Goal: Task Accomplishment & Management: Use online tool/utility

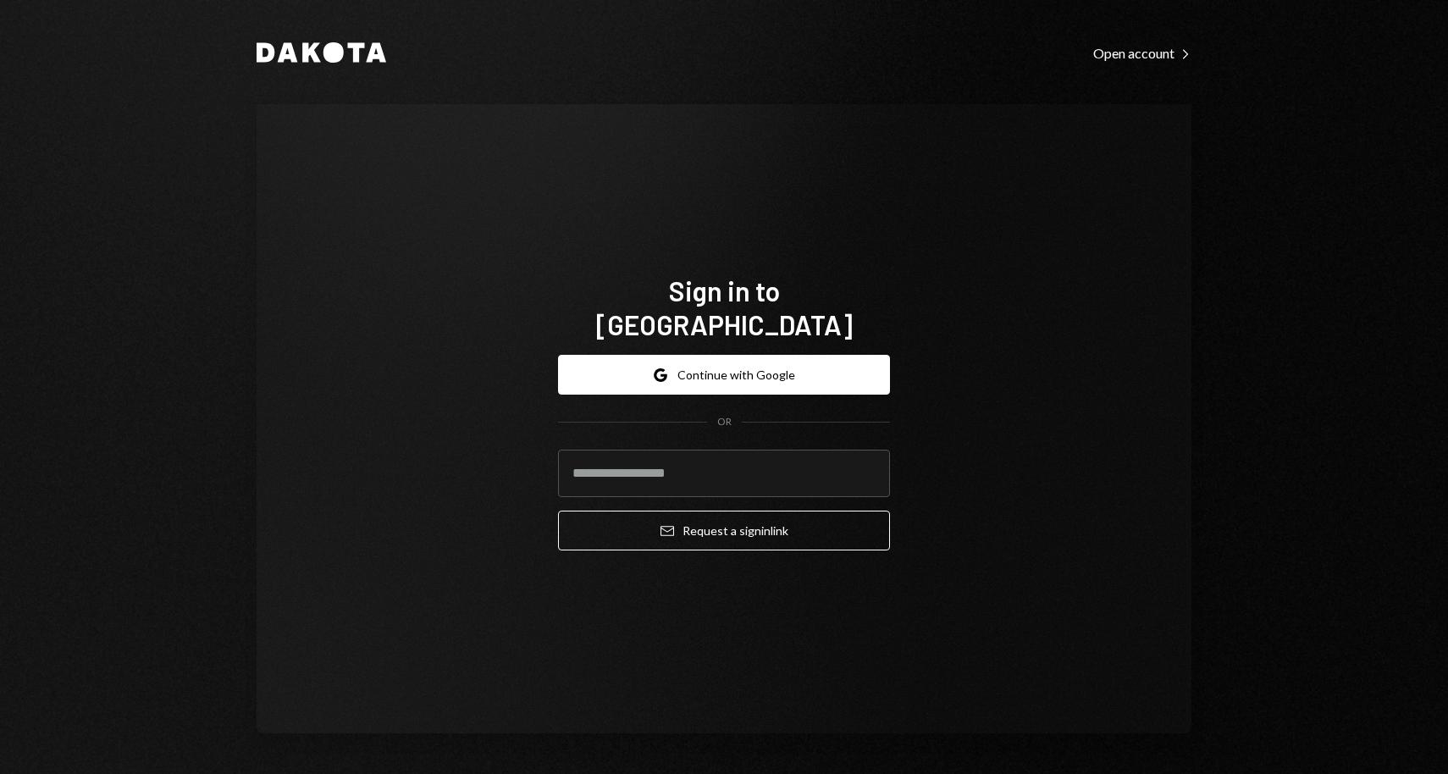
click at [638, 450] on input "email" at bounding box center [724, 473] width 332 height 47
type input "**********"
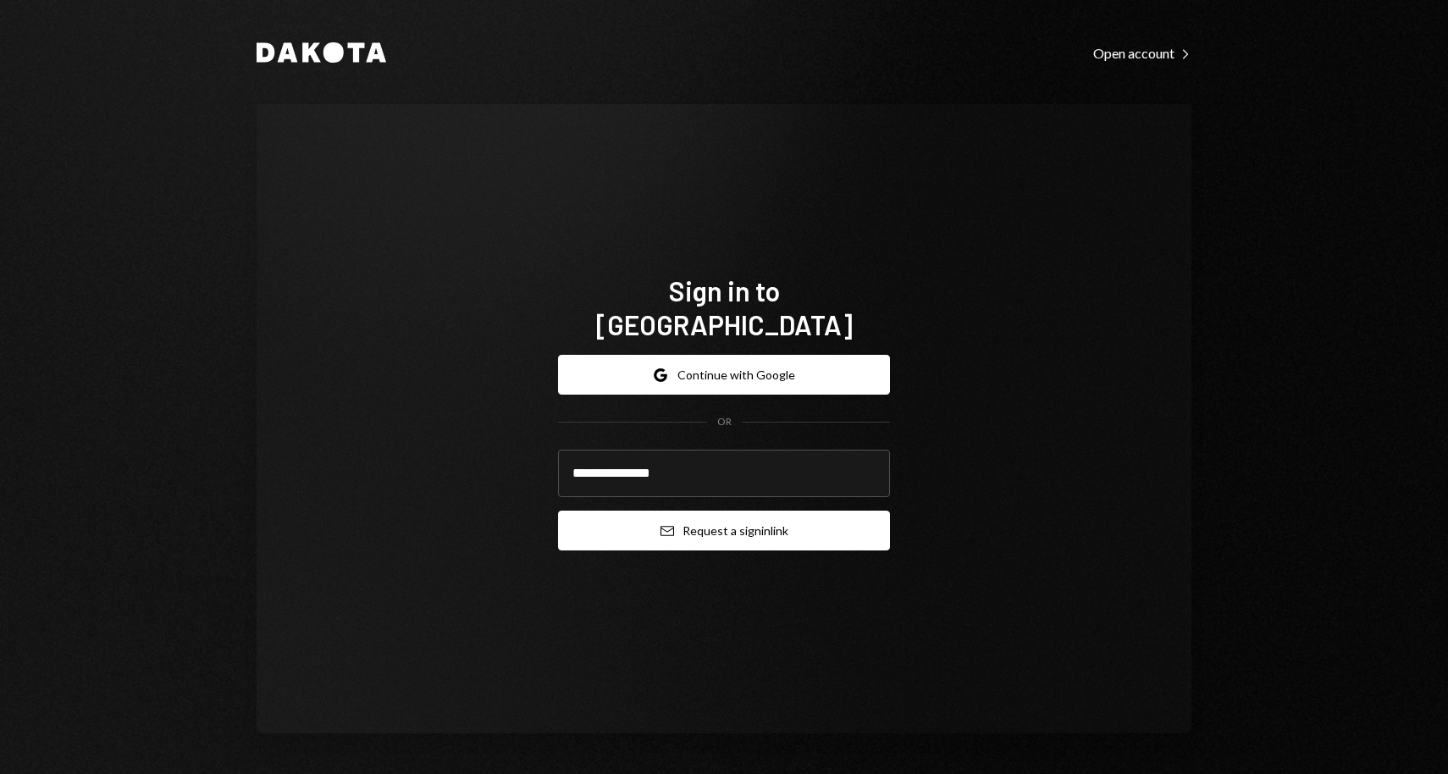
click at [685, 511] on button "Email Request a sign in link" at bounding box center [724, 531] width 332 height 40
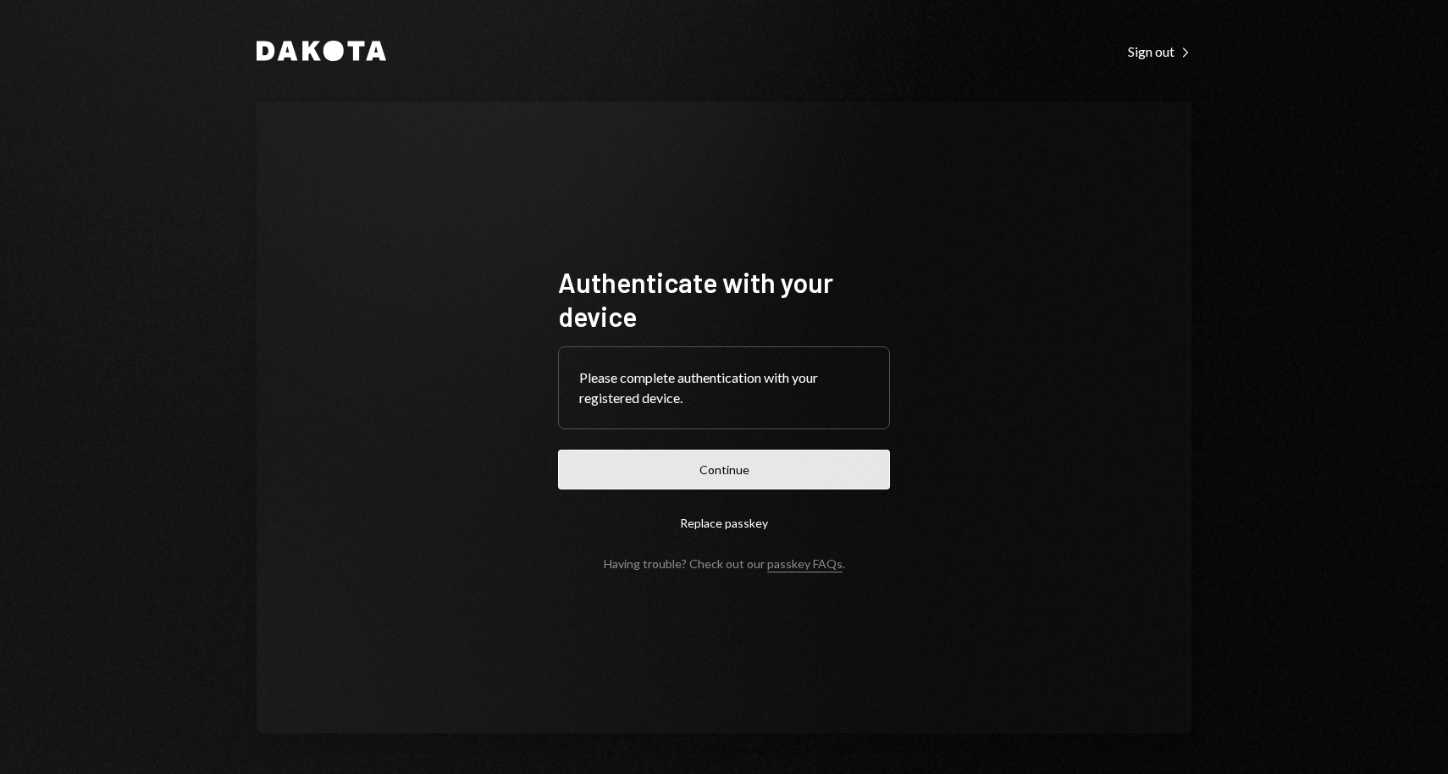
click at [774, 472] on button "Continue" at bounding box center [724, 470] width 332 height 40
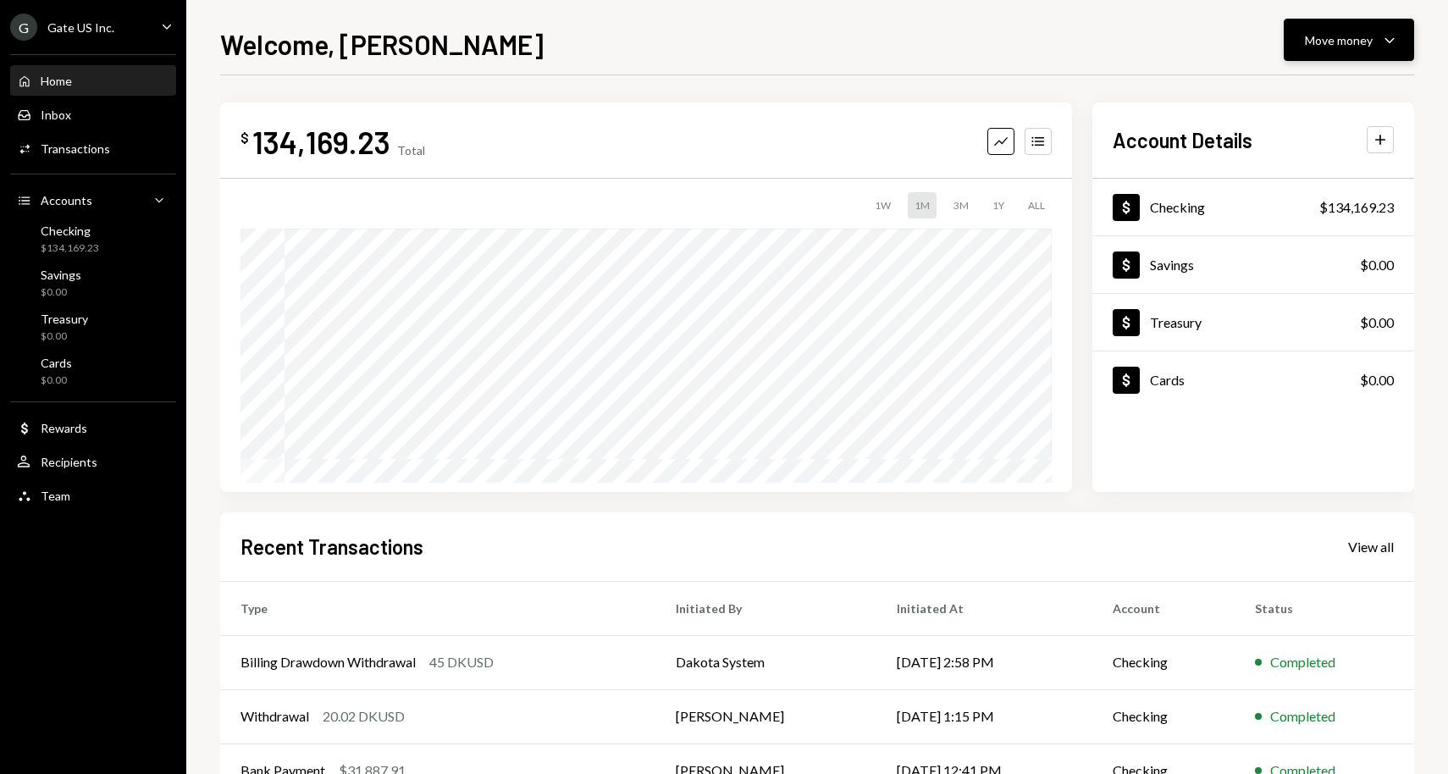
click at [1373, 39] on div "Move money Caret Down" at bounding box center [1349, 40] width 88 height 20
click at [1311, 94] on div "Send" at bounding box center [1336, 91] width 124 height 18
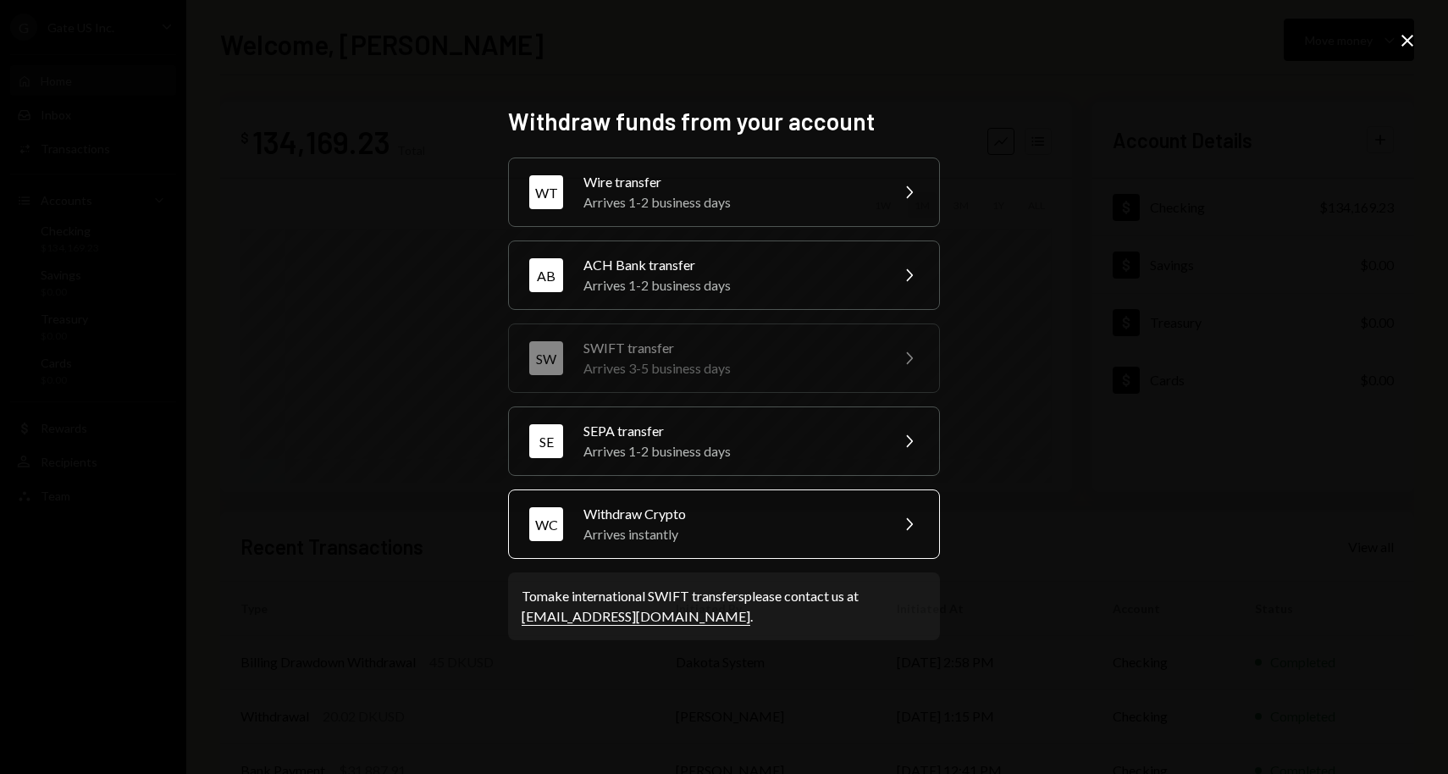
click at [669, 520] on div "Withdraw Crypto" at bounding box center [730, 514] width 295 height 20
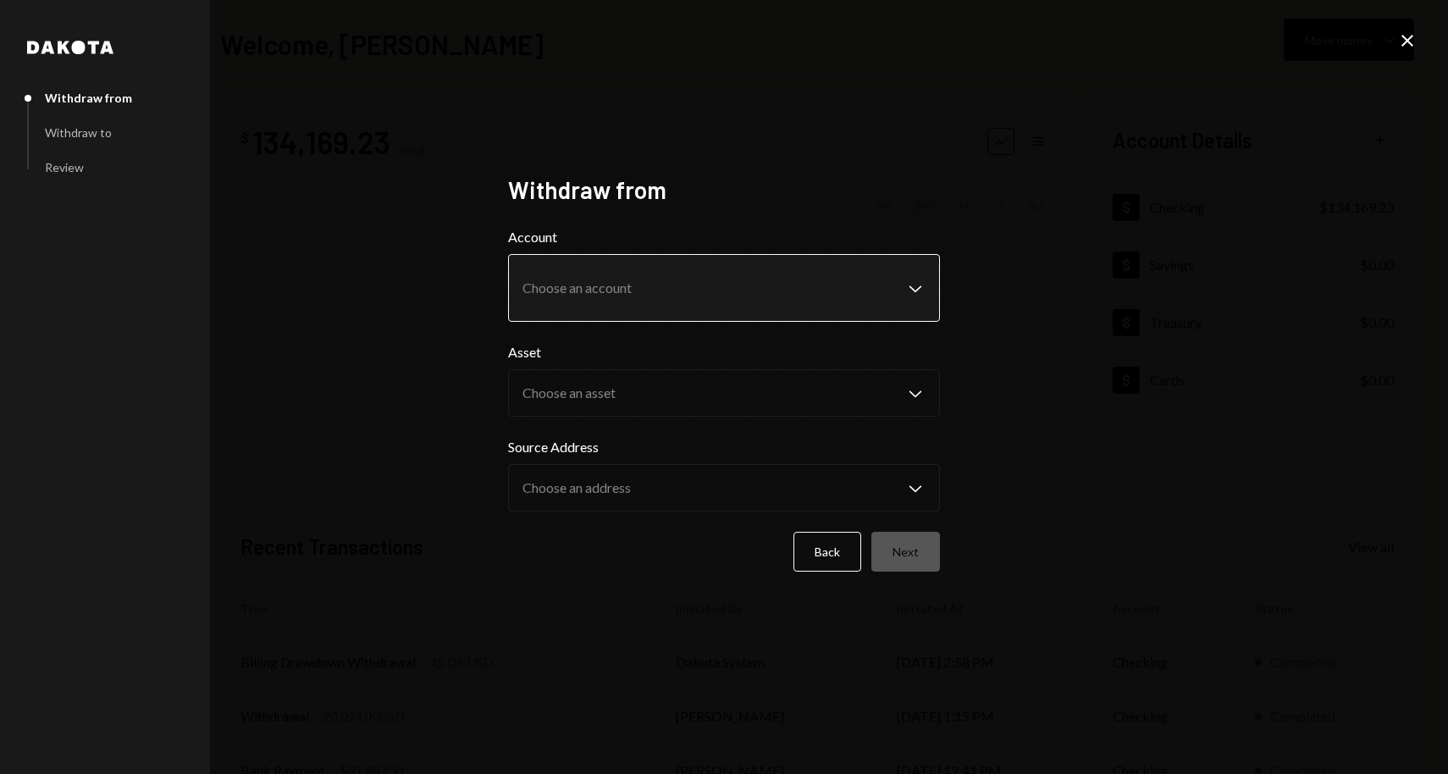
click at [723, 290] on body "G Gate US Inc. Caret Down Home Home Inbox Inbox Activities Transactions Account…" at bounding box center [724, 387] width 1448 height 774
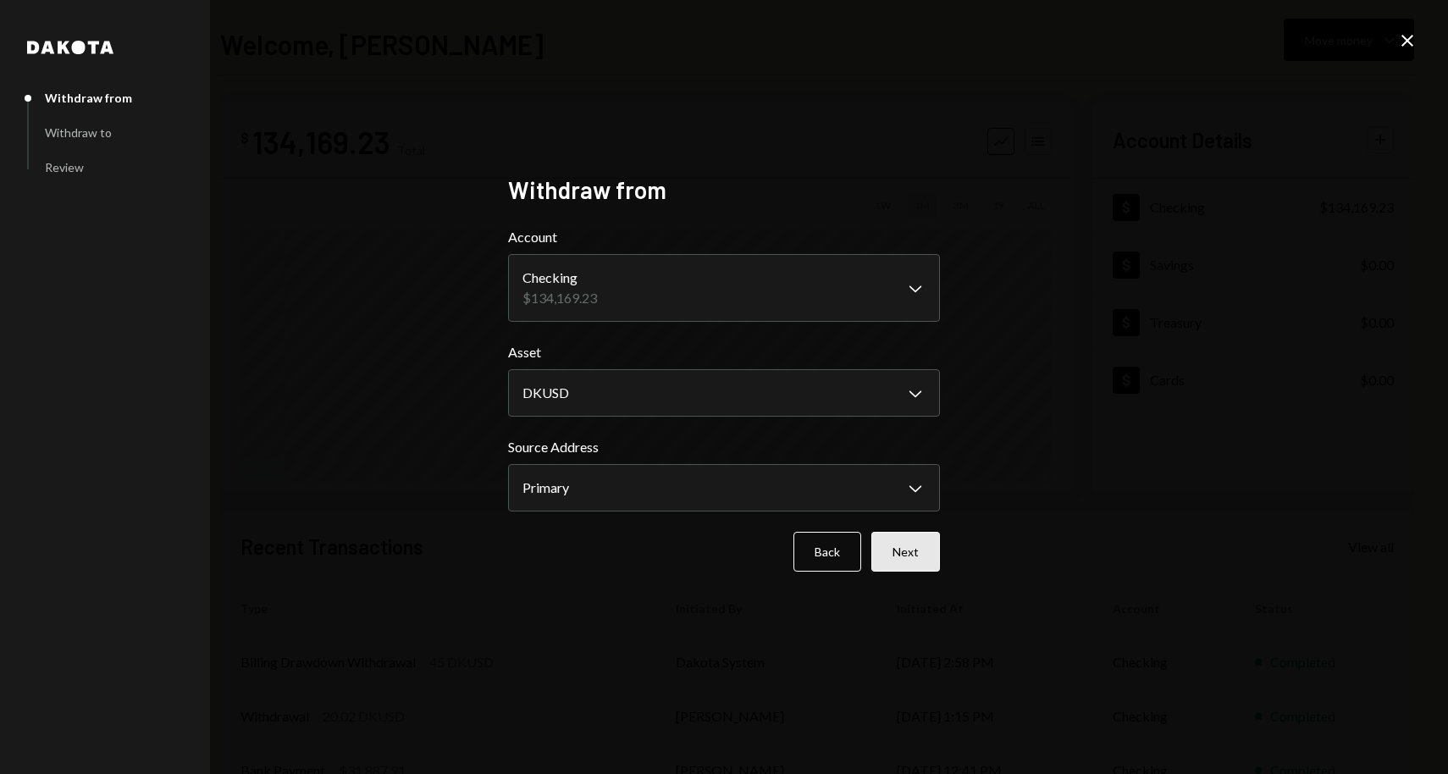
click at [915, 550] on button "Next" at bounding box center [905, 552] width 69 height 40
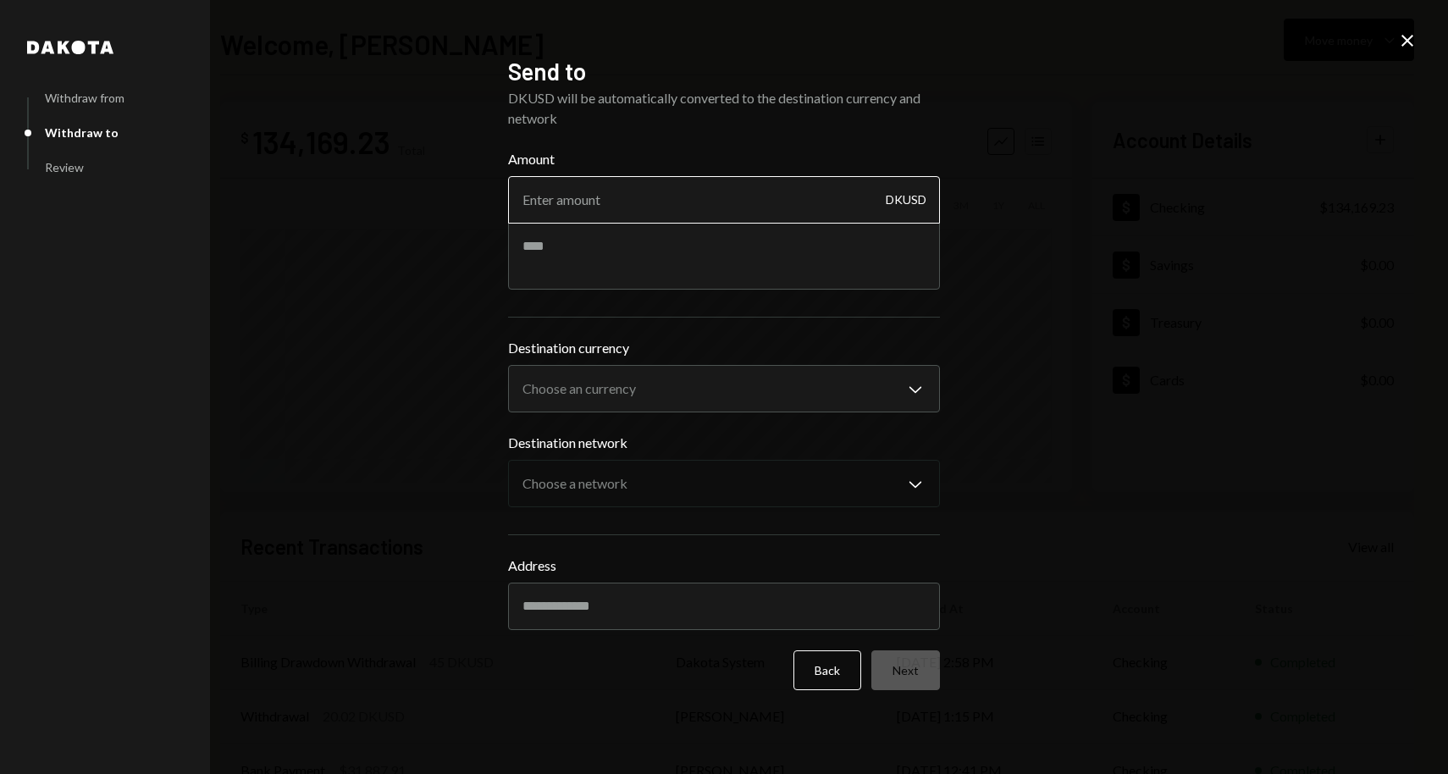
click at [649, 199] on input "Amount" at bounding box center [724, 199] width 432 height 47
type input "120"
click at [610, 255] on textarea at bounding box center [724, 256] width 432 height 68
type textarea "**********"
click at [718, 398] on body "**********" at bounding box center [724, 387] width 1448 height 774
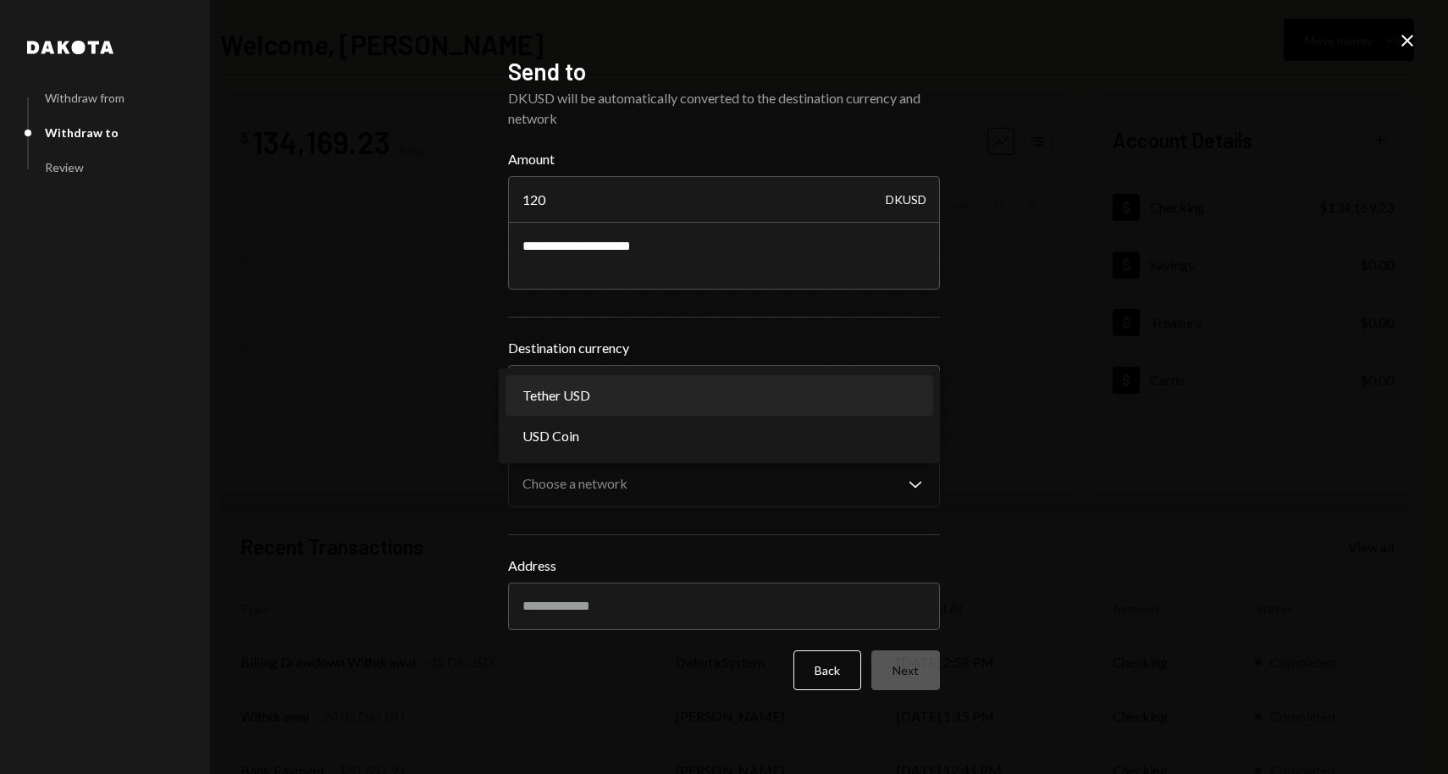
select select "****"
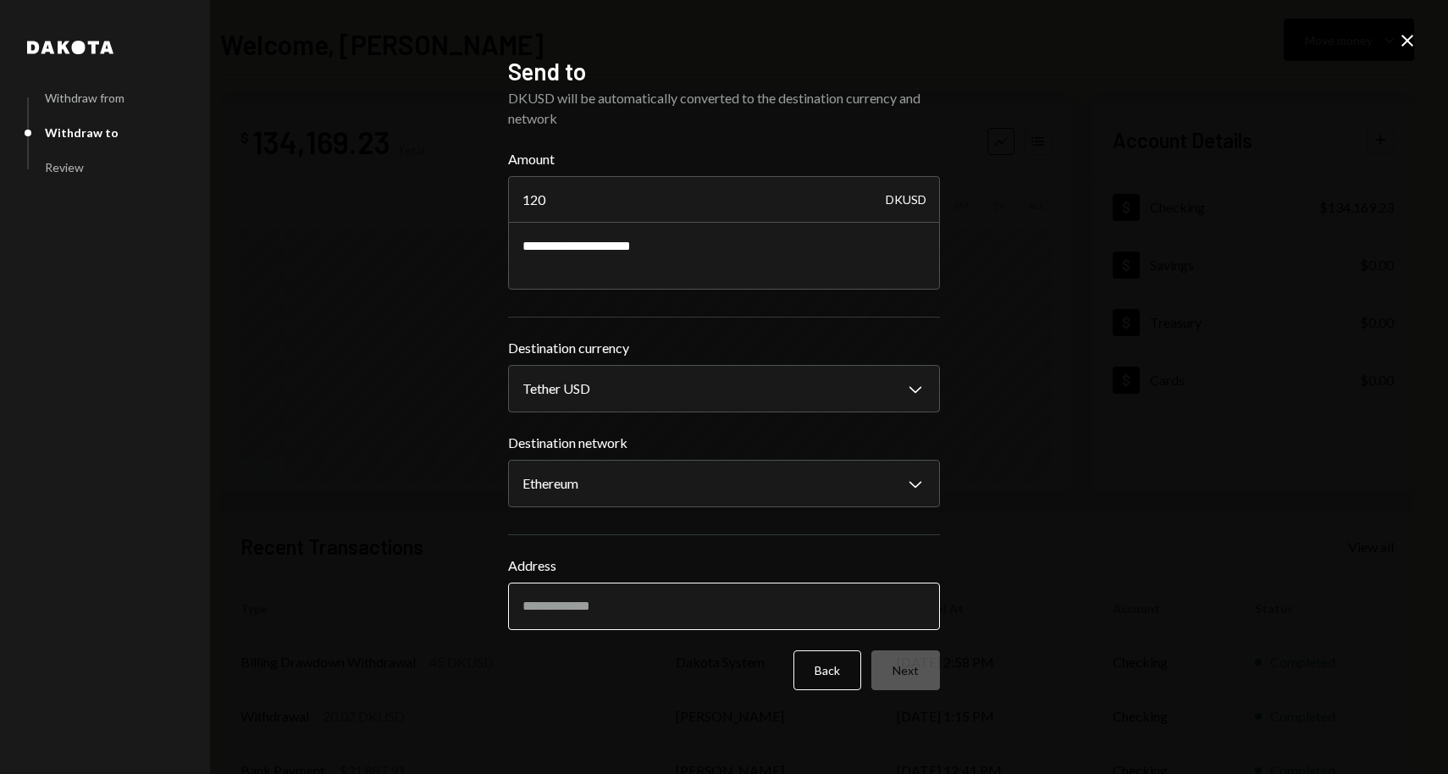
click at [603, 614] on input "Address" at bounding box center [724, 606] width 432 height 47
paste input "**********"
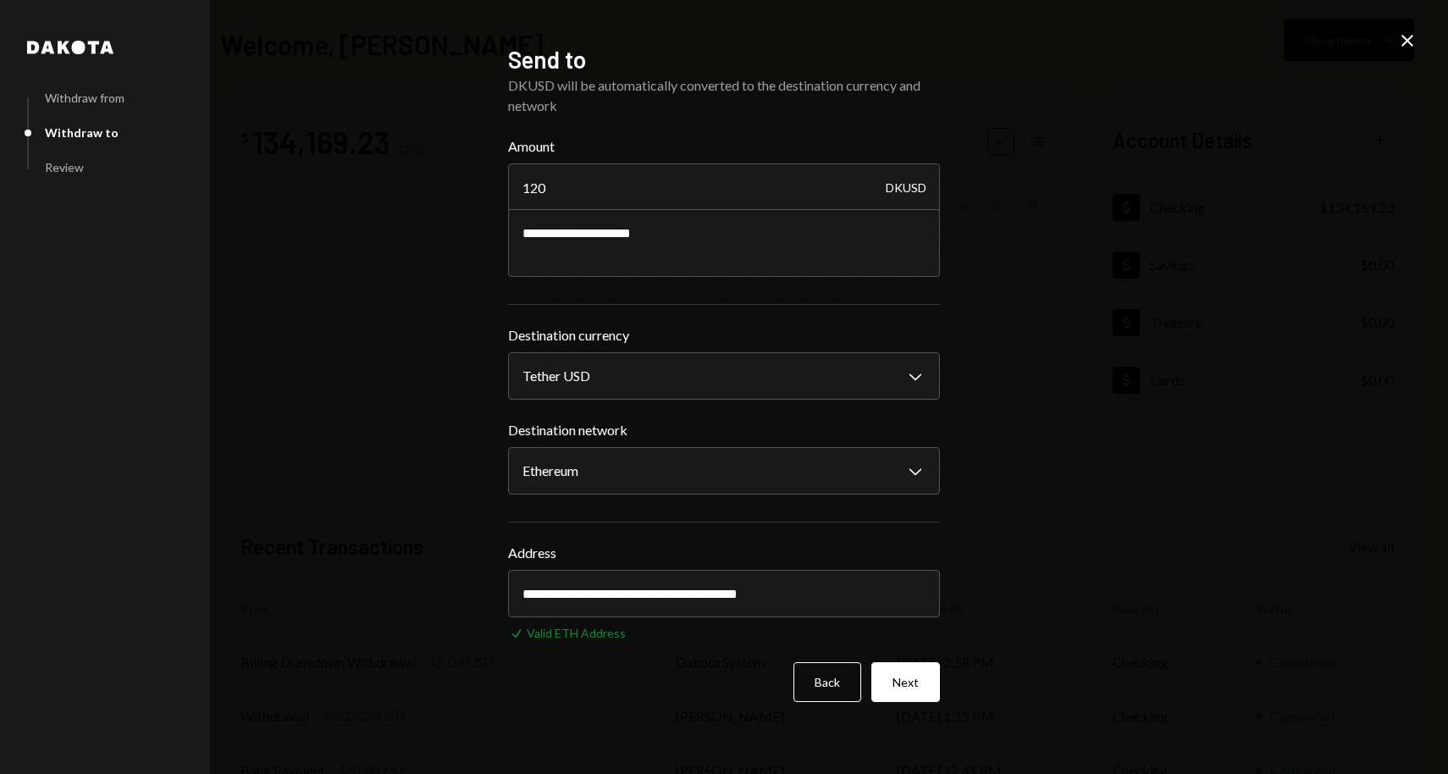
type input "**********"
click at [1061, 591] on div "**********" at bounding box center [724, 387] width 1448 height 774
click at [909, 690] on button "Next" at bounding box center [905, 682] width 69 height 40
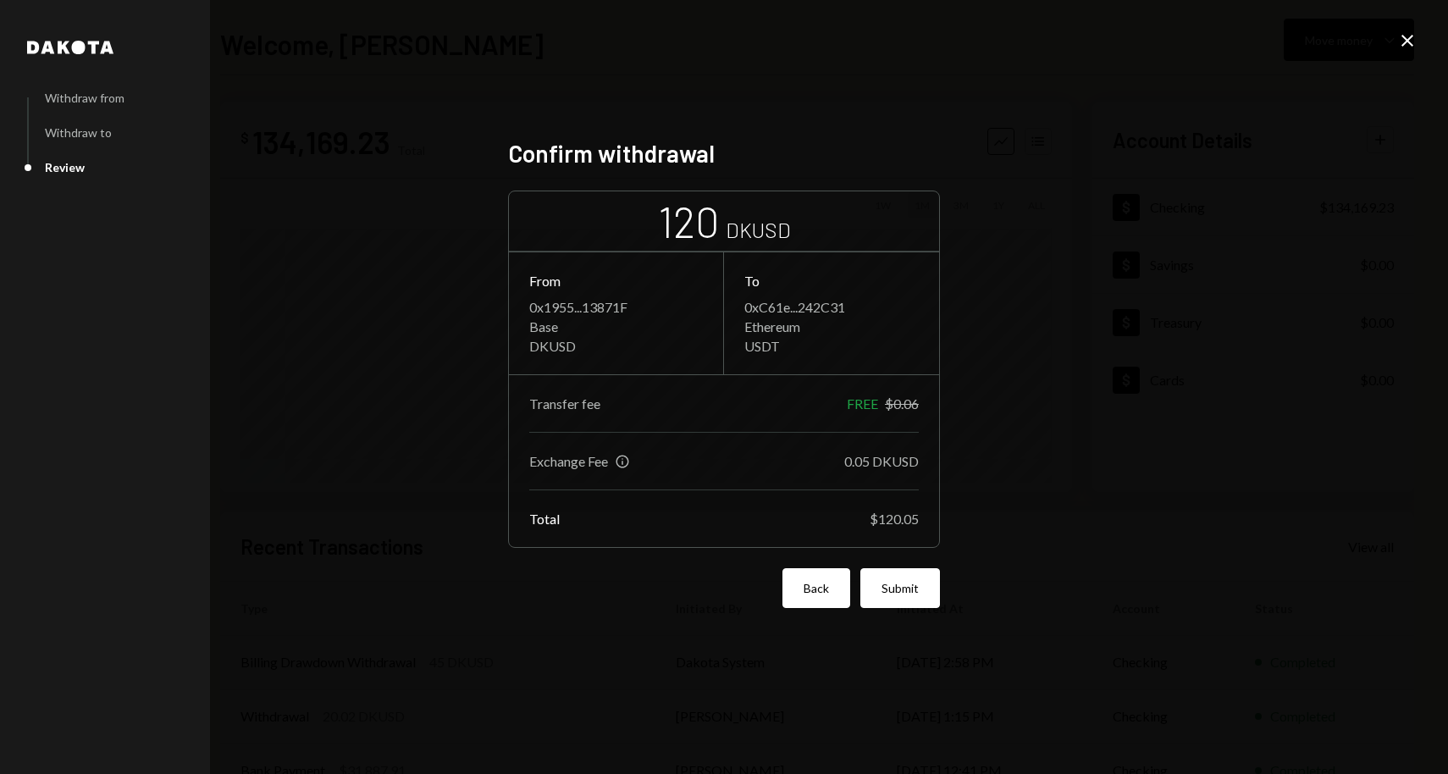
click at [824, 594] on button "Back" at bounding box center [816, 588] width 68 height 40
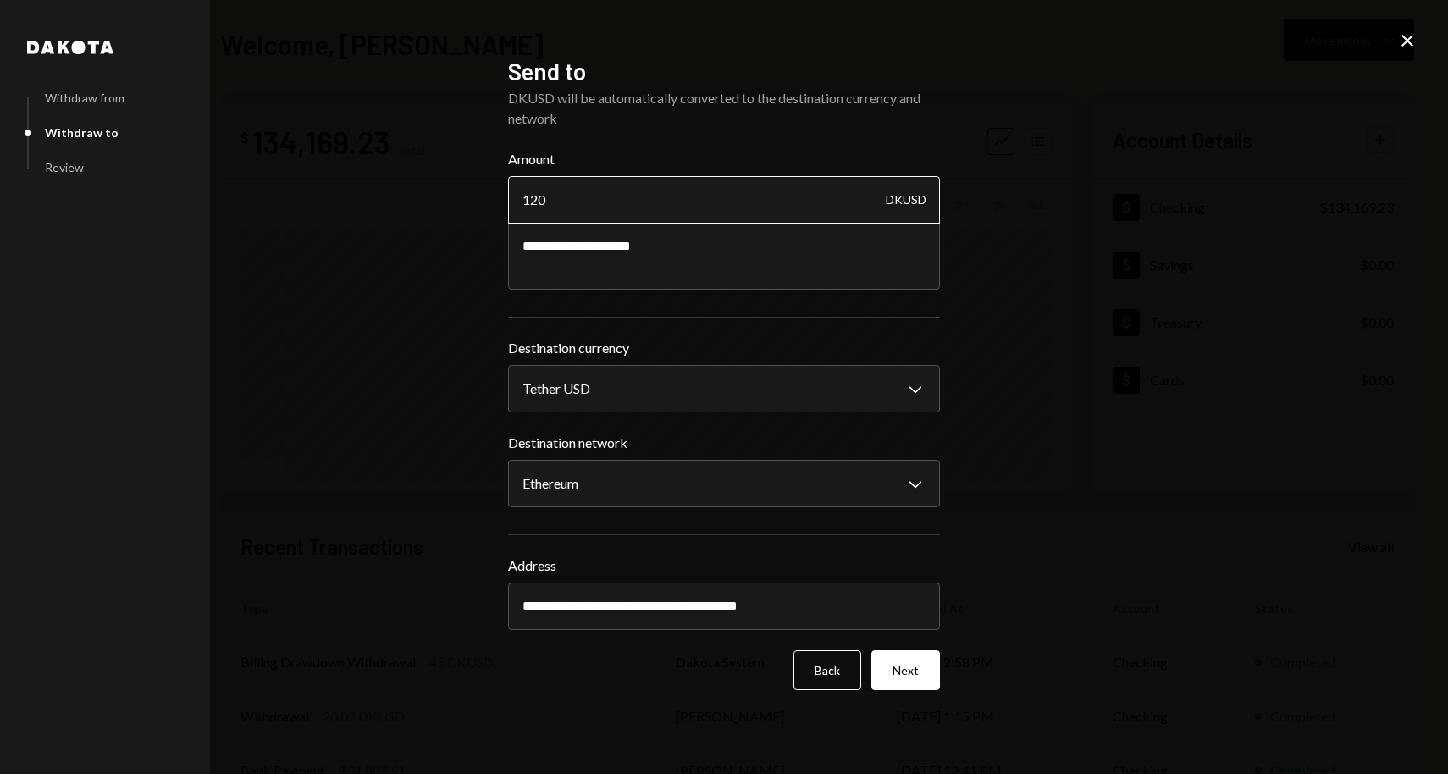
click at [596, 196] on input "120" at bounding box center [724, 199] width 432 height 47
type input "130"
click at [921, 676] on button "Next" at bounding box center [905, 670] width 69 height 40
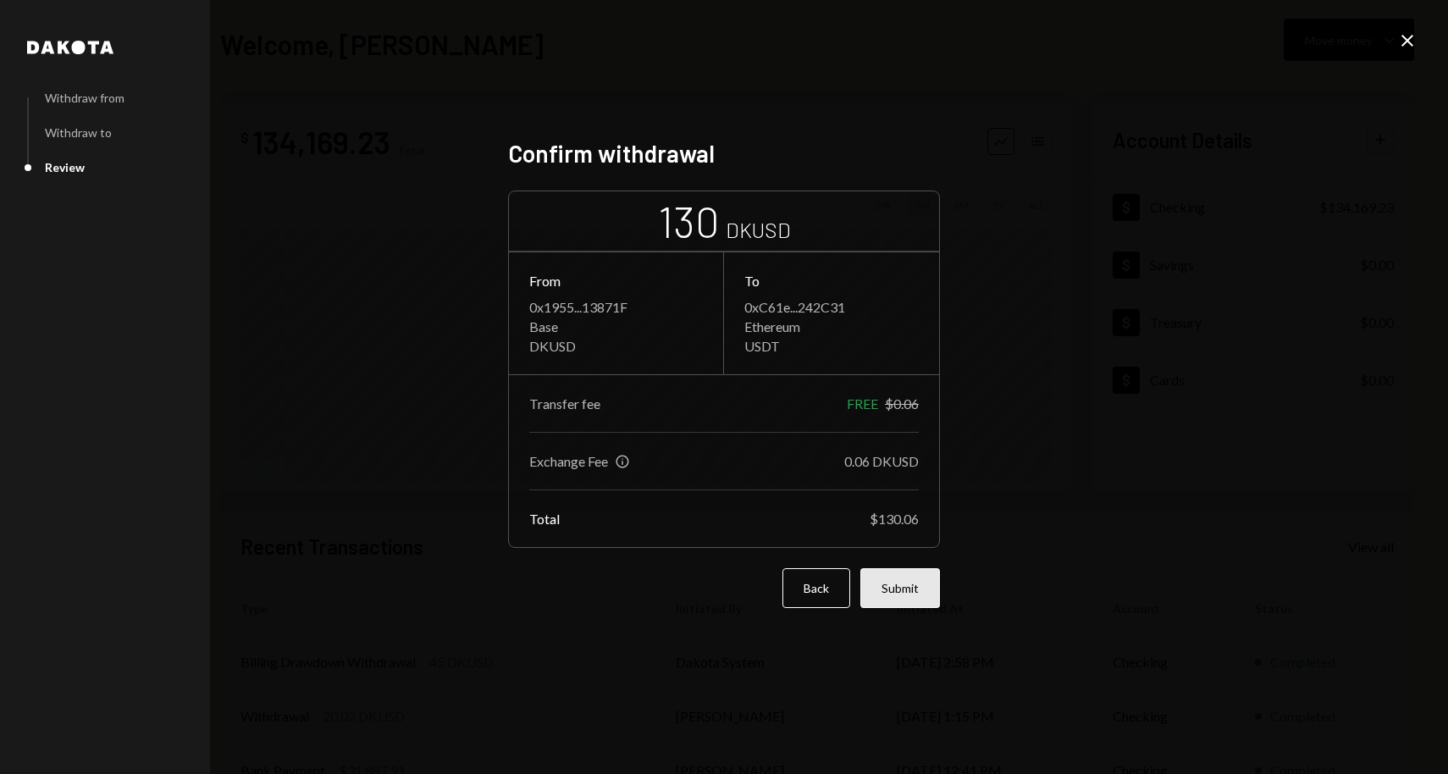
click at [924, 598] on button "Submit" at bounding box center [900, 588] width 80 height 40
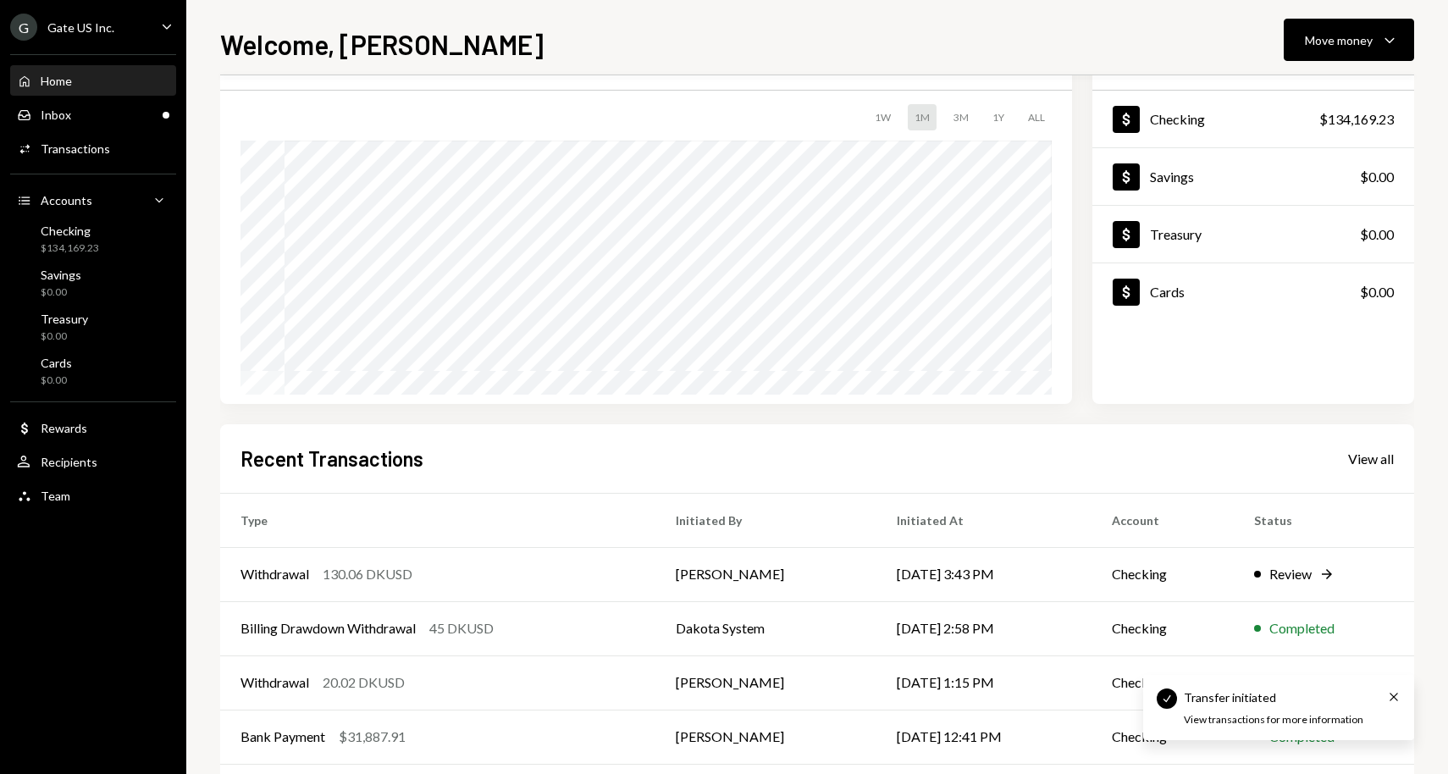
scroll to position [166, 0]
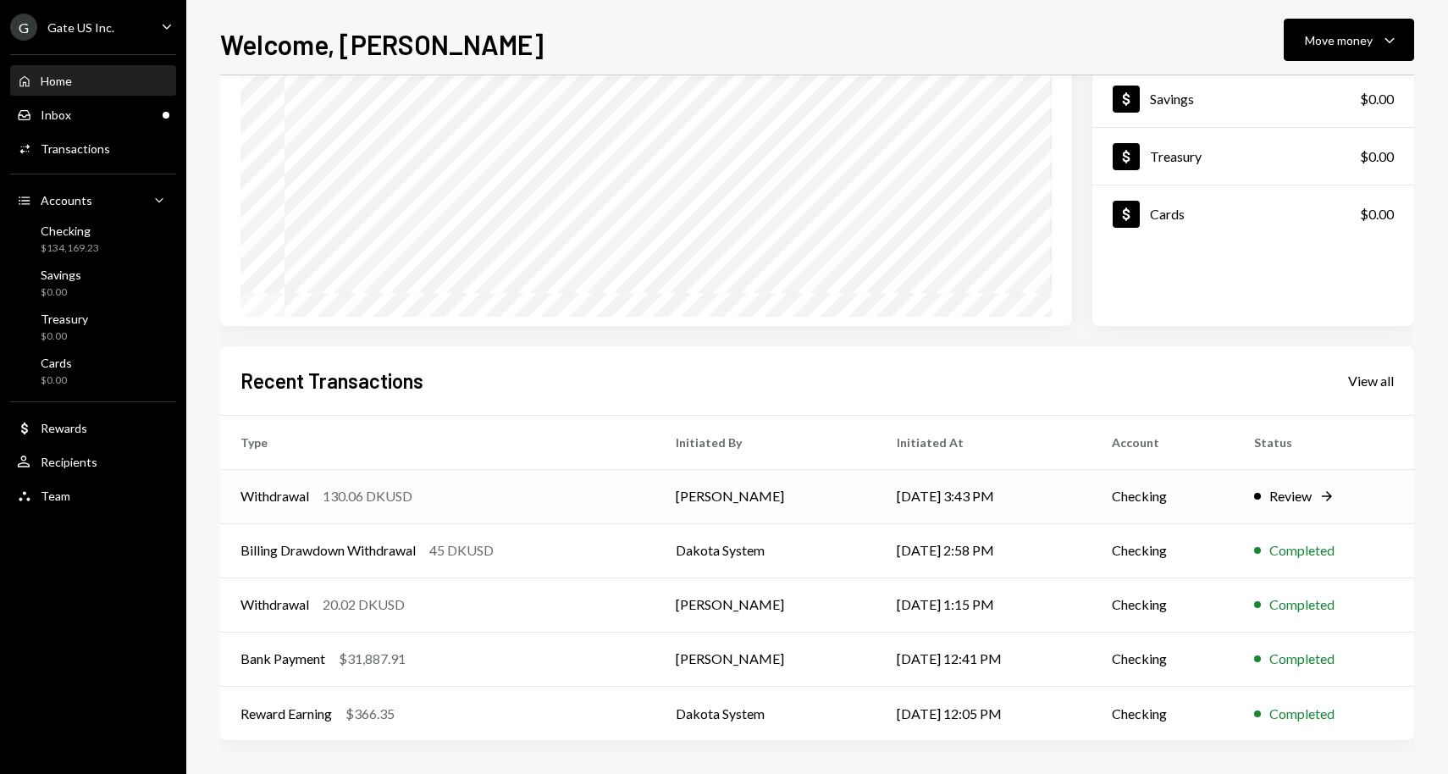
click at [352, 496] on div "130.06 DKUSD" at bounding box center [368, 496] width 90 height 20
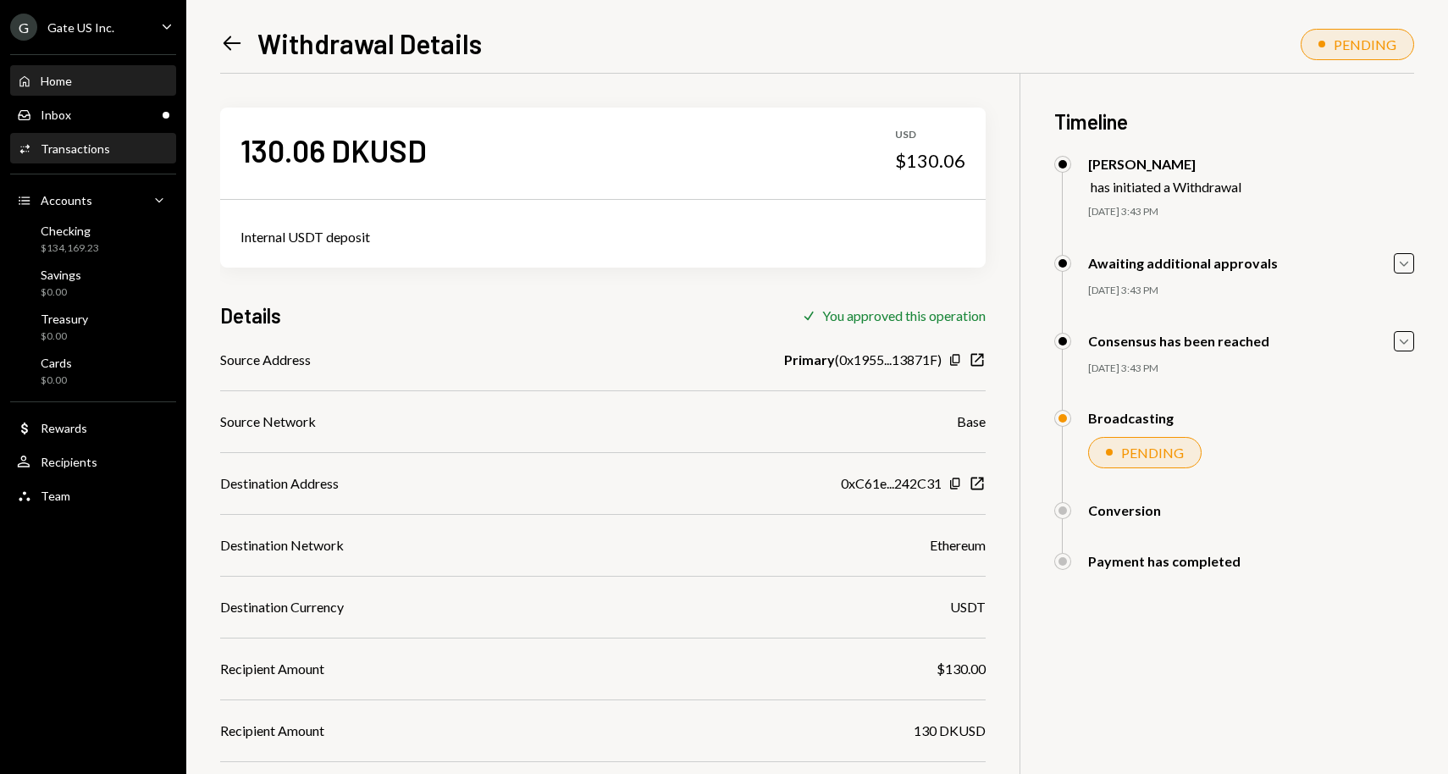
click at [58, 67] on div "Home Home" at bounding box center [93, 81] width 152 height 29
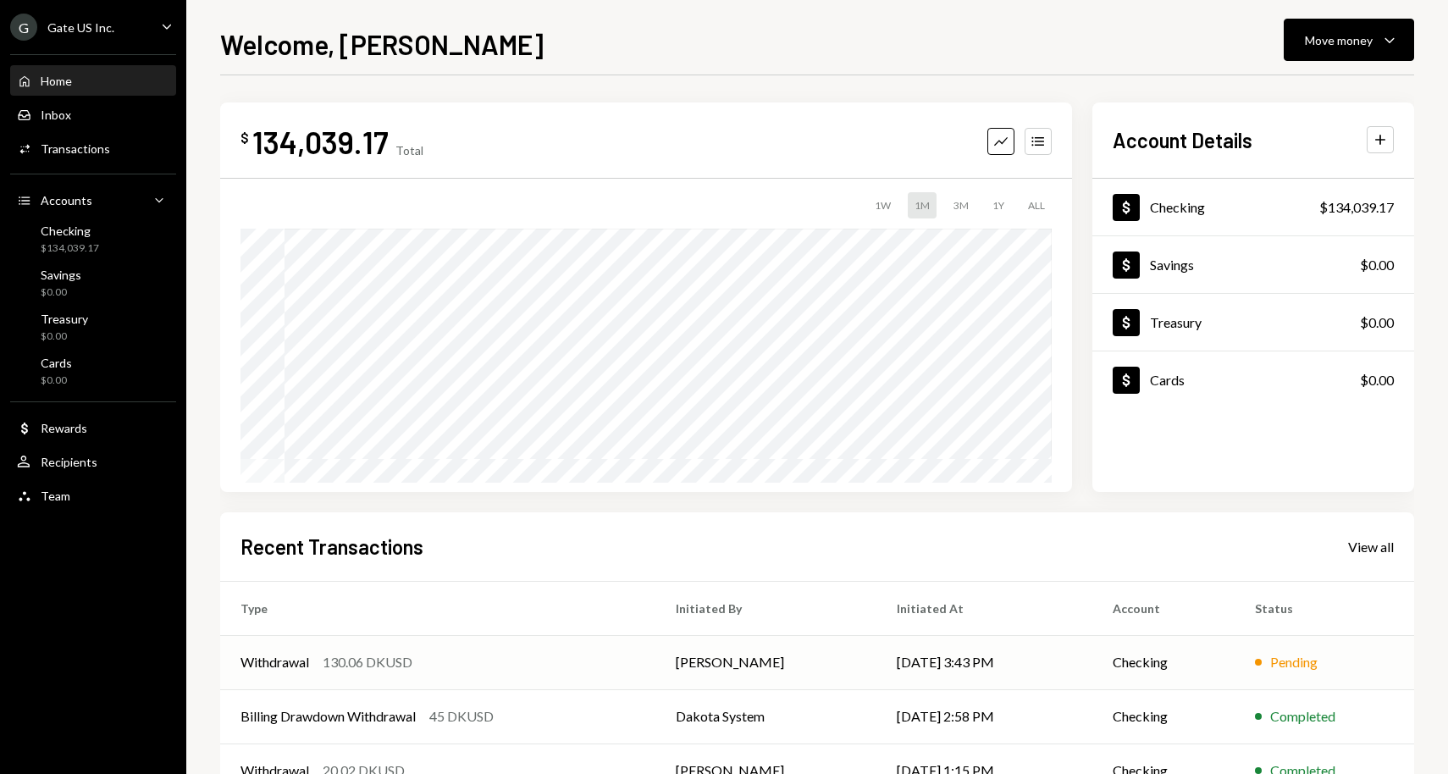
click at [389, 662] on div "130.06 DKUSD" at bounding box center [368, 662] width 90 height 20
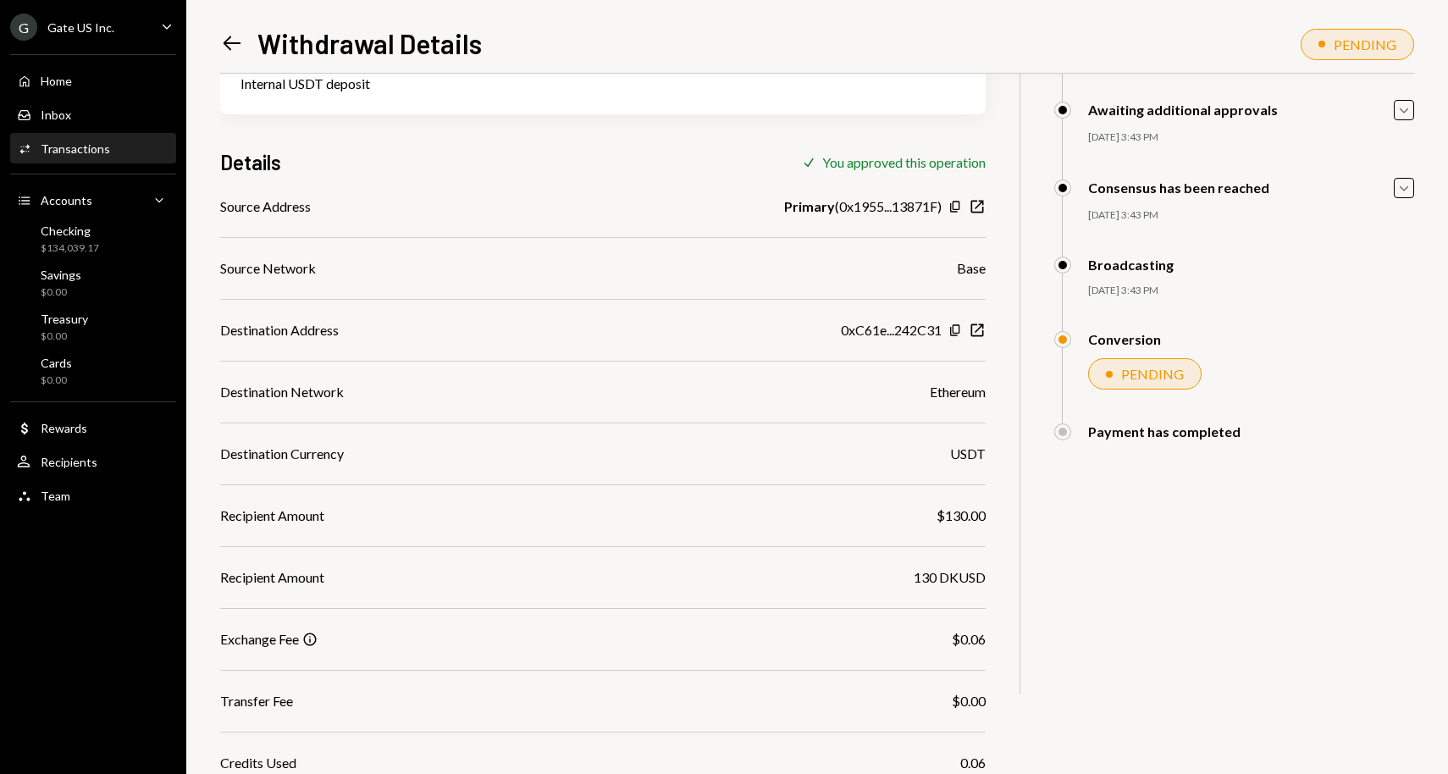
scroll to position [155, 0]
click at [93, 87] on div "Home Home" at bounding box center [93, 81] width 152 height 15
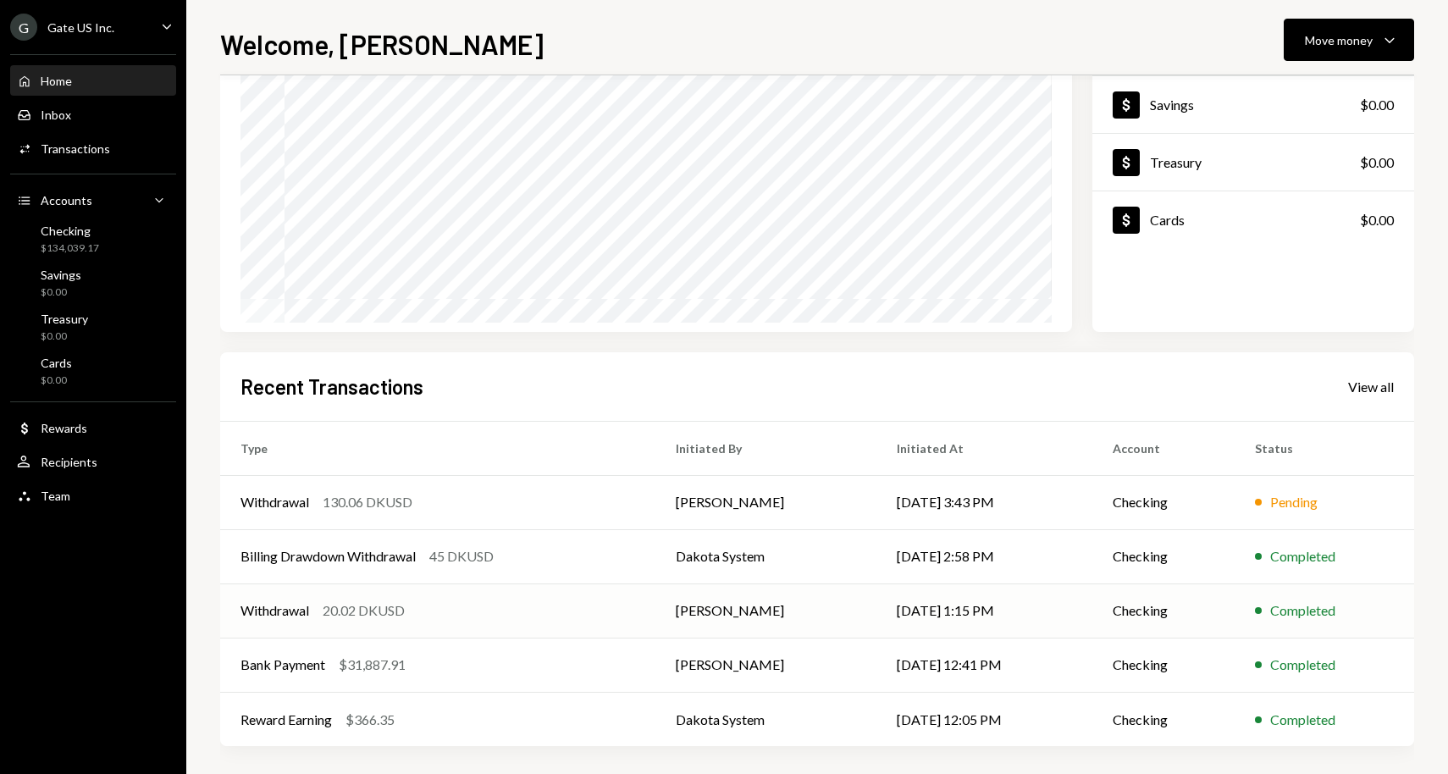
scroll to position [166, 0]
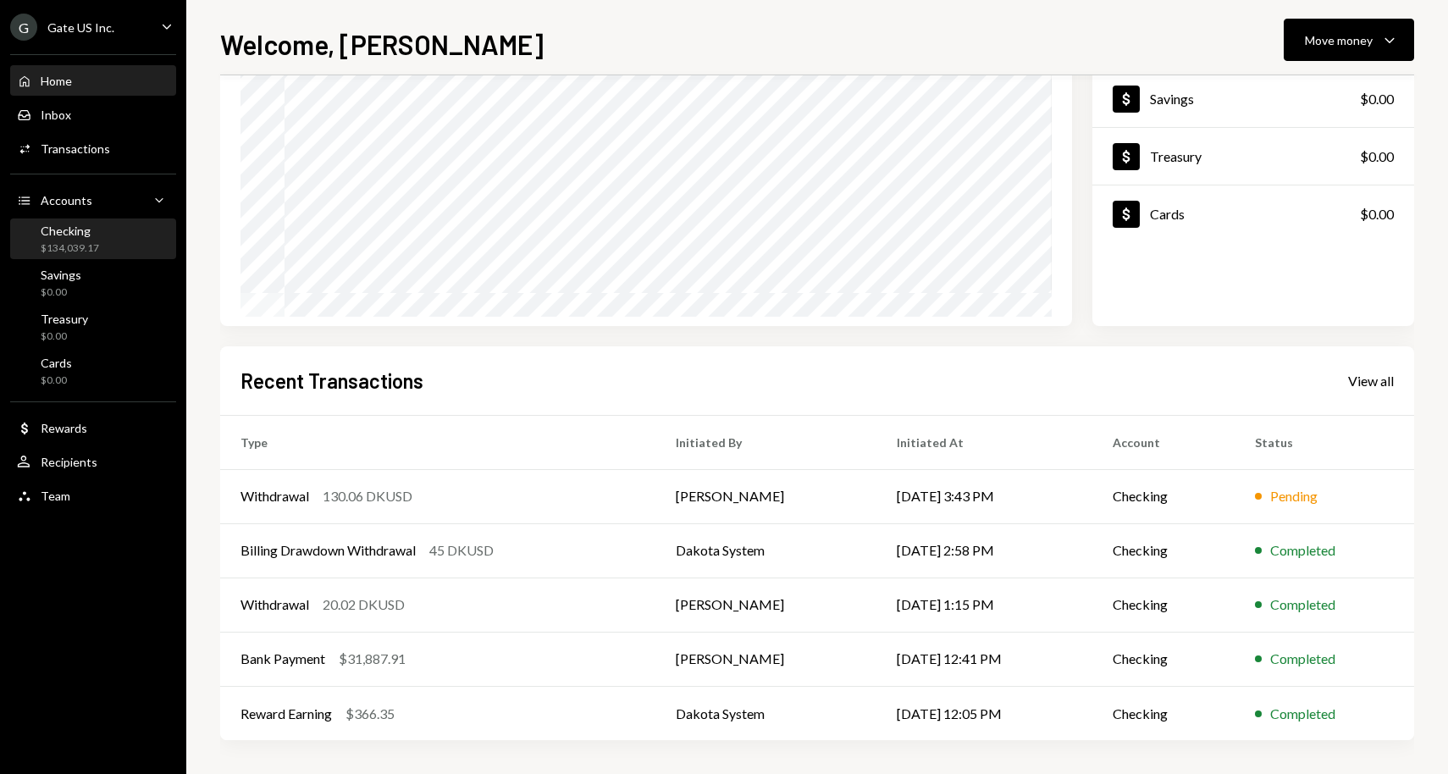
click at [86, 237] on div "Checking $134,039.17" at bounding box center [70, 240] width 58 height 32
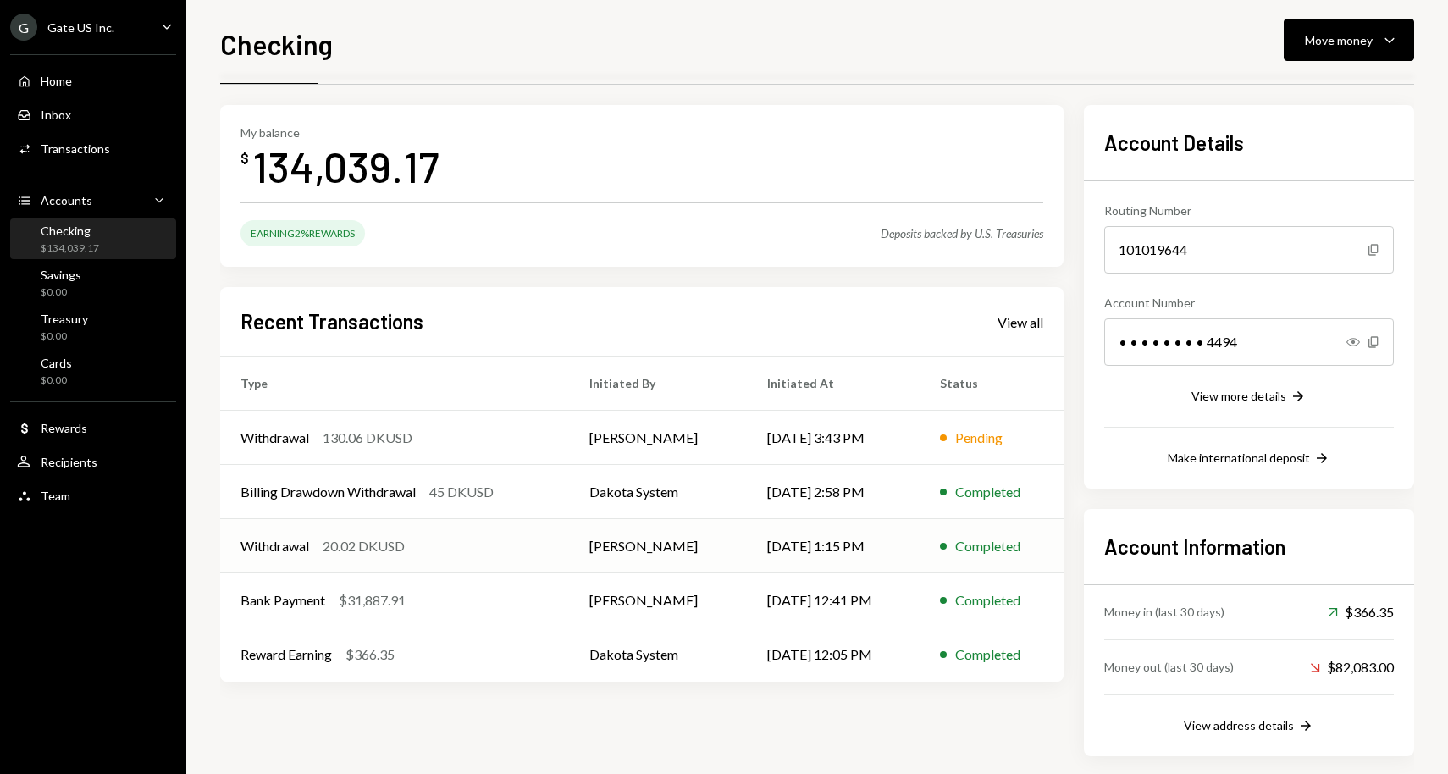
scroll to position [66, 0]
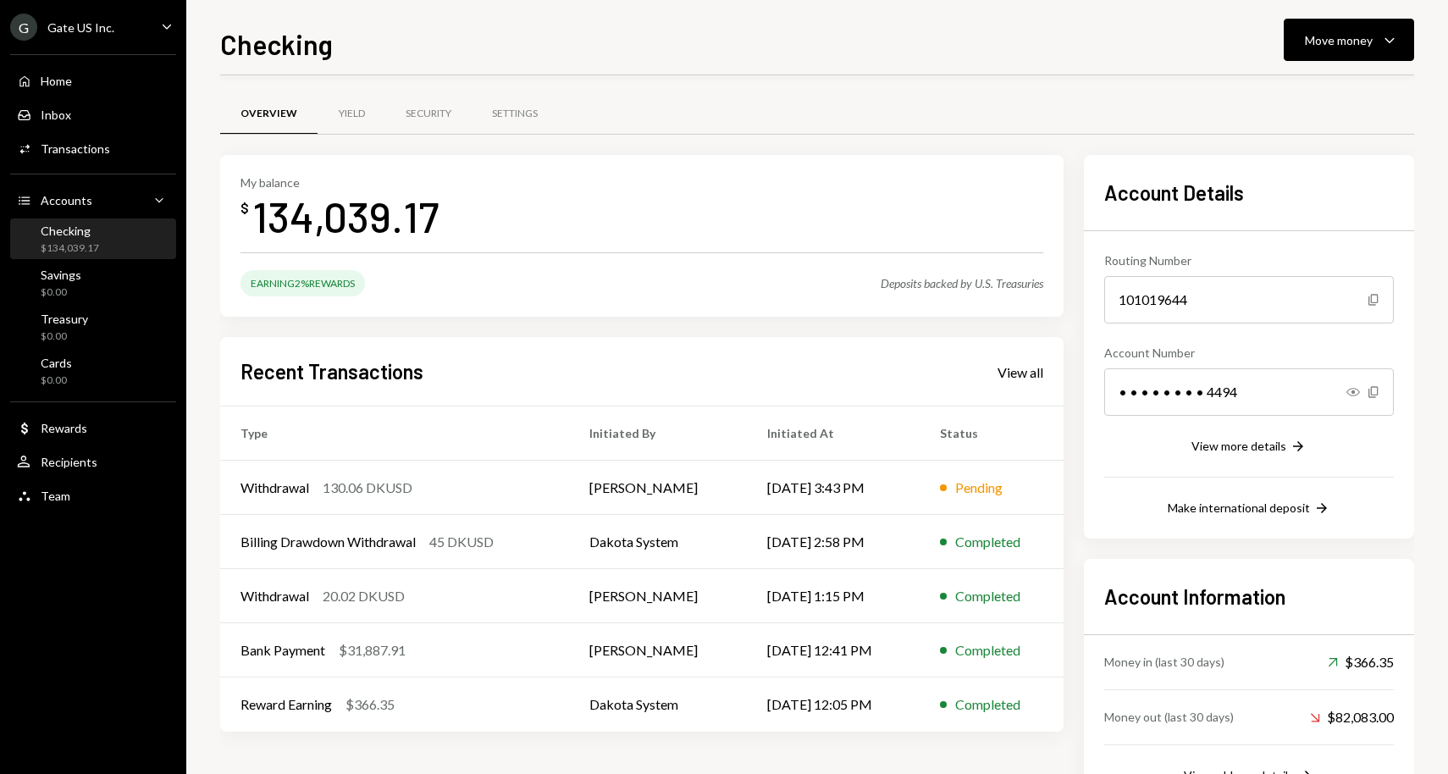
scroll to position [66, 0]
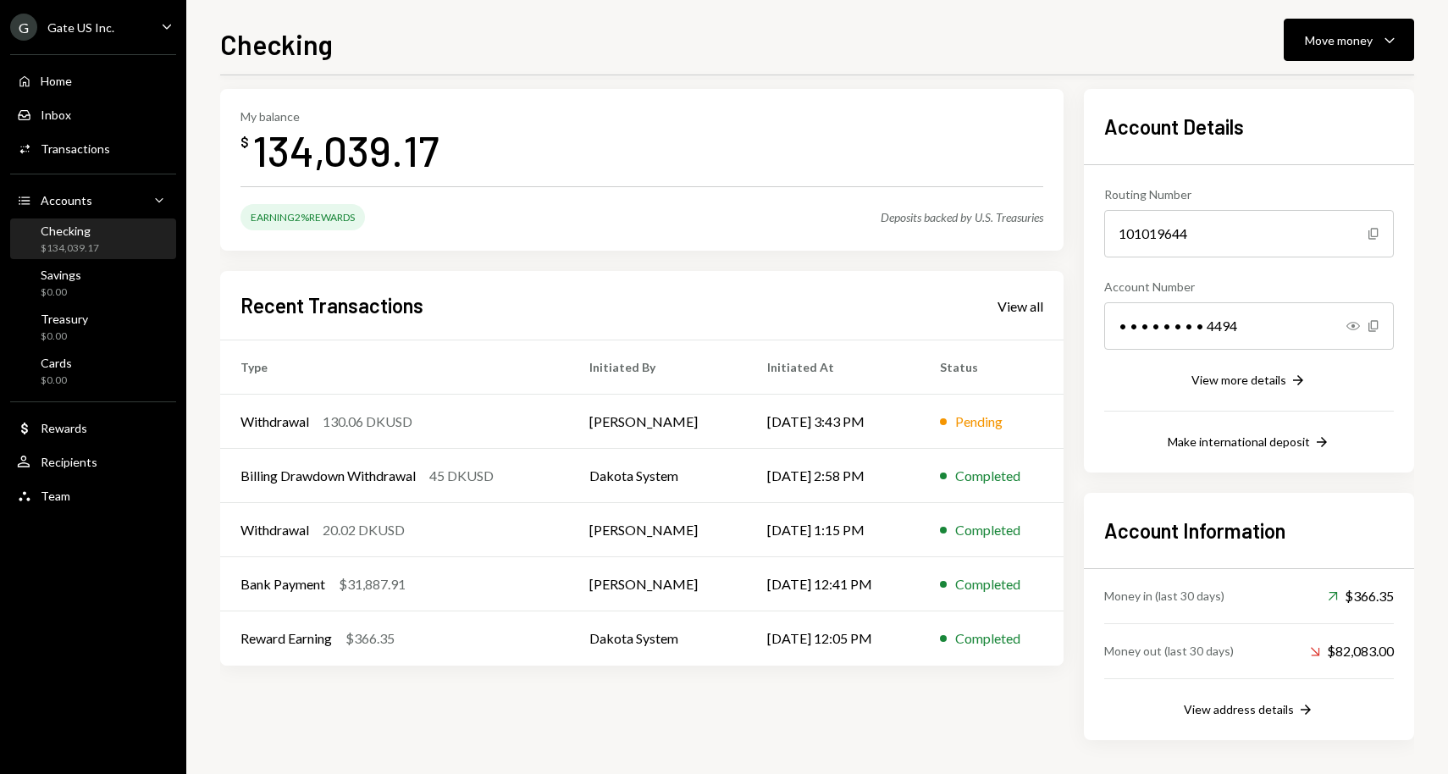
click at [108, 237] on div "Checking $134,039.17" at bounding box center [93, 240] width 152 height 32
click at [1036, 308] on div "View all" at bounding box center [1020, 306] width 46 height 17
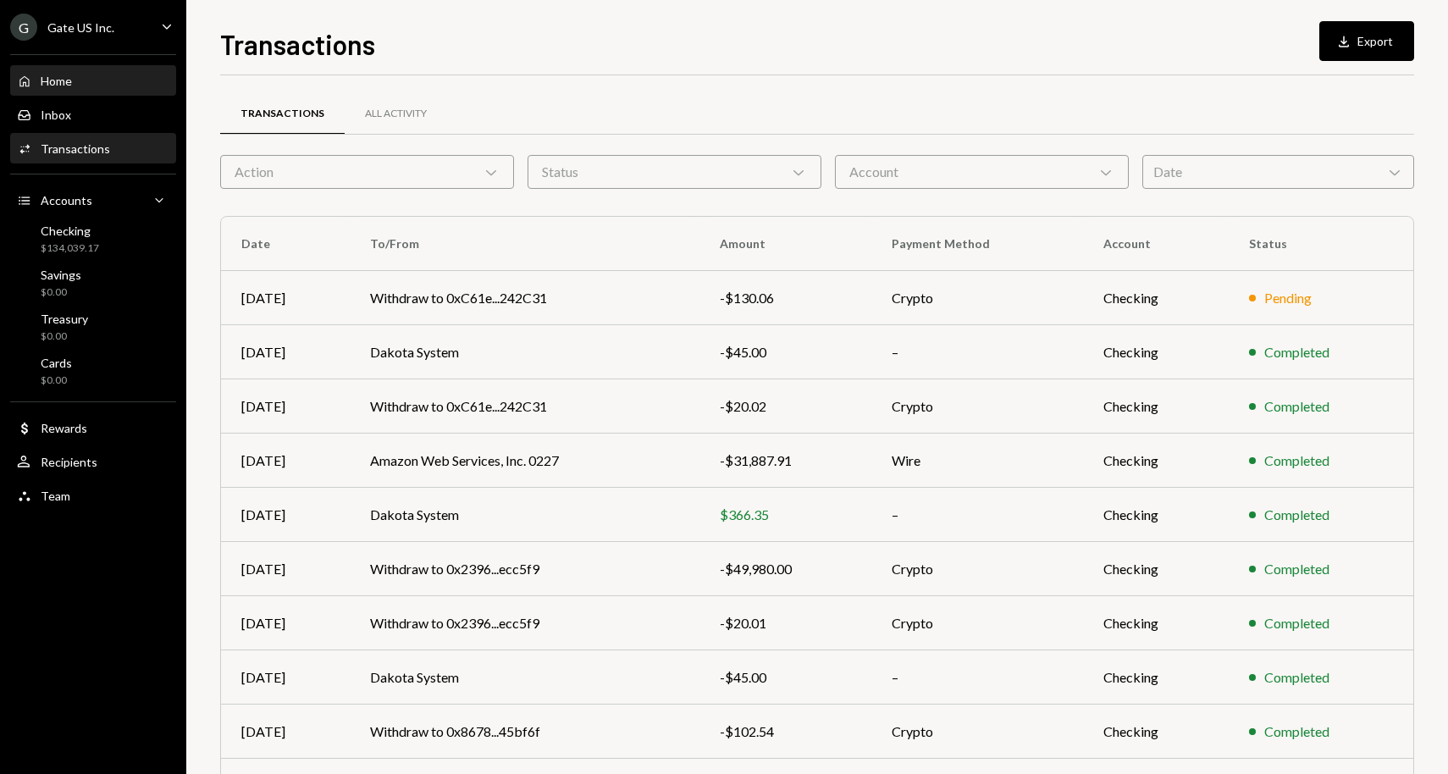
click at [91, 67] on div "Home Home" at bounding box center [93, 81] width 152 height 29
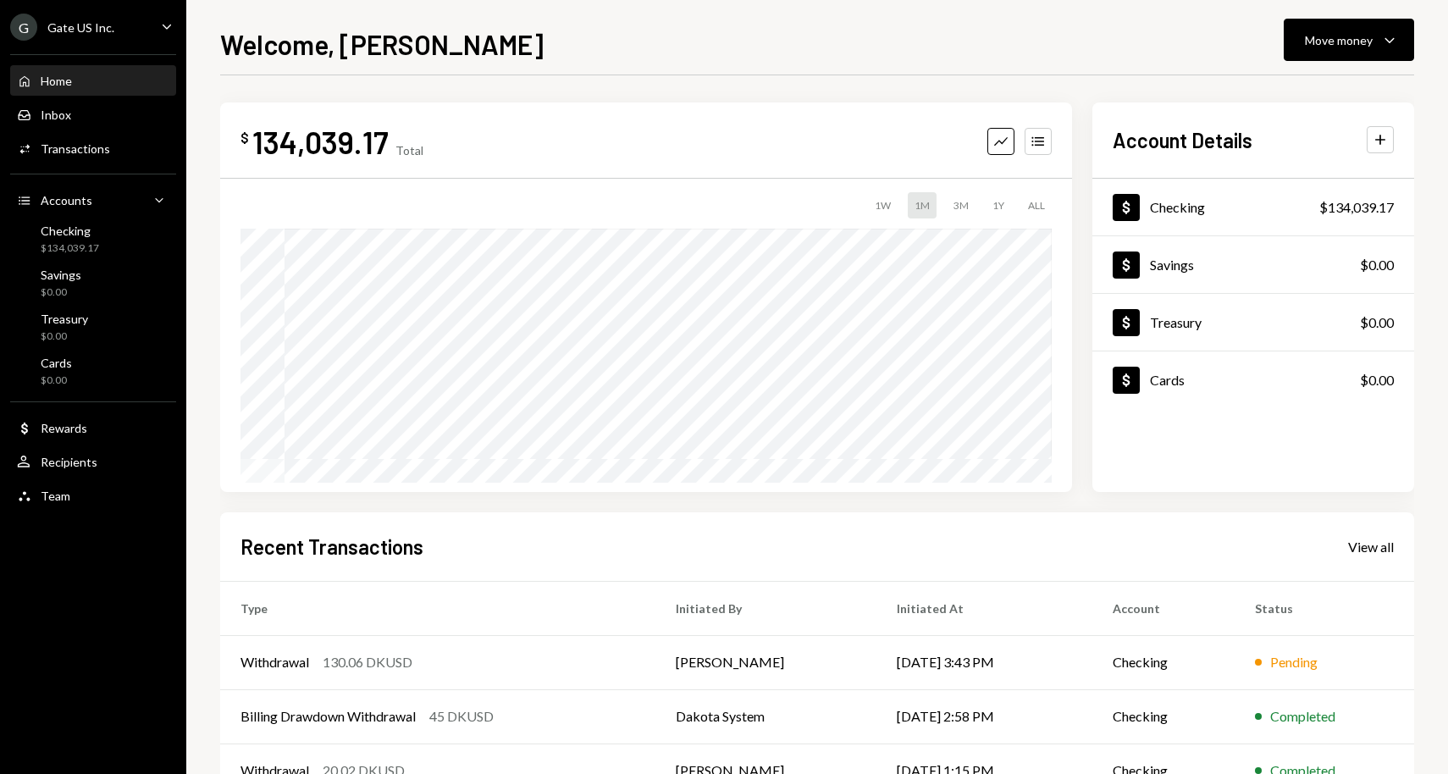
click at [726, 43] on div "Welcome, Lin Move money Caret Down" at bounding box center [817, 42] width 1194 height 37
click at [75, 72] on div "Home Home" at bounding box center [93, 81] width 152 height 29
